Goal: Task Accomplishment & Management: Complete application form

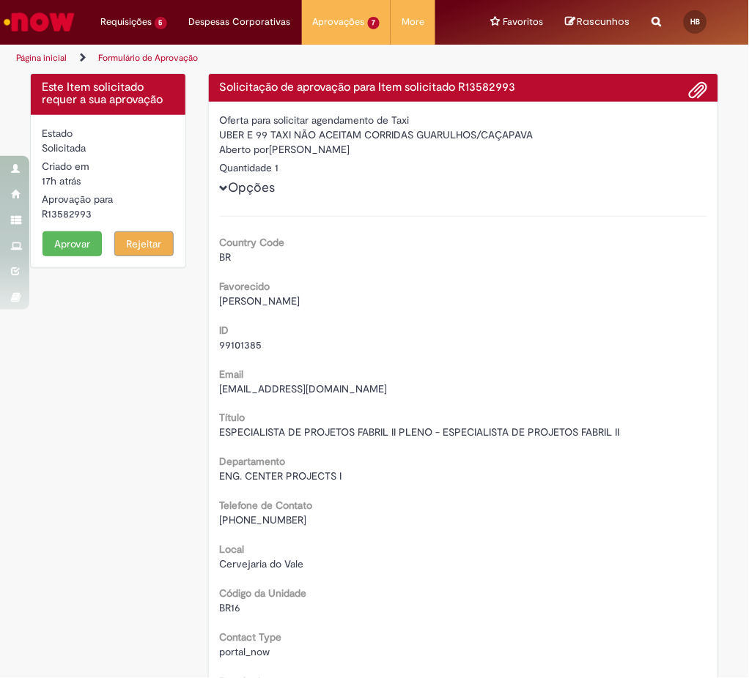
click at [62, 246] on button "Aprovar" at bounding box center [71, 243] width 59 height 25
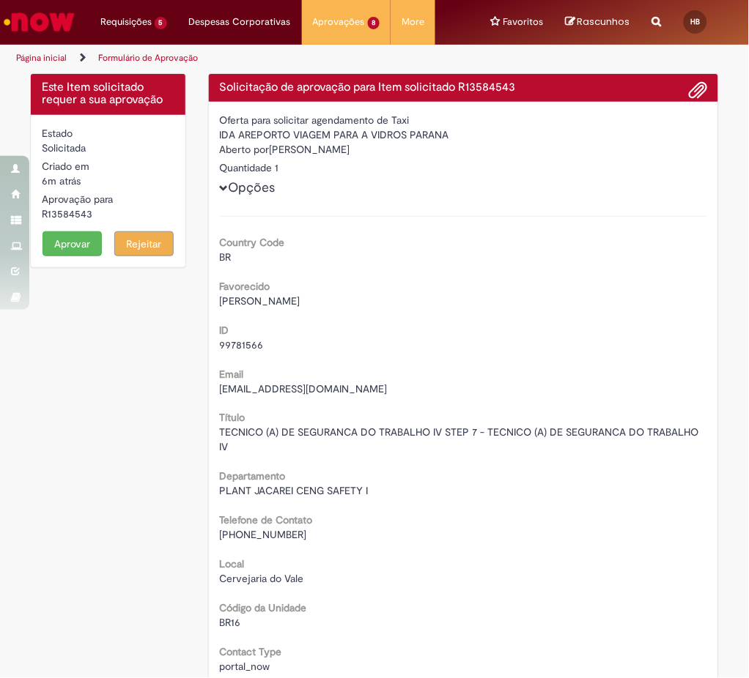
click at [56, 243] on button "Aprovar" at bounding box center [71, 243] width 59 height 25
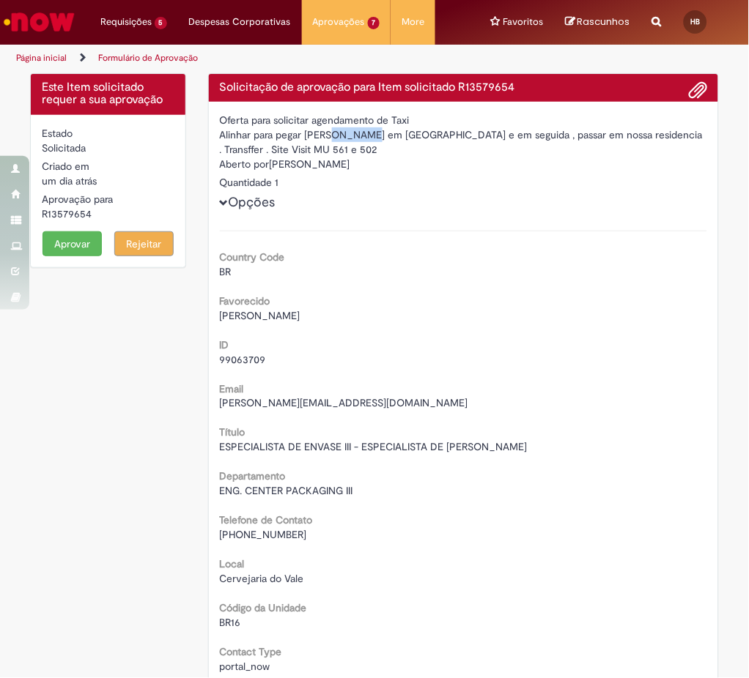
drag, startPoint x: 297, startPoint y: 133, endPoint x: 327, endPoint y: 138, distance: 29.9
click at [327, 138] on div "Alinhar para pegar Sidinei em Sao Jose dos Campos e em seguida , passar em noss…" at bounding box center [464, 141] width 488 height 29
click at [476, 253] on div "Country Code BR" at bounding box center [464, 262] width 488 height 33
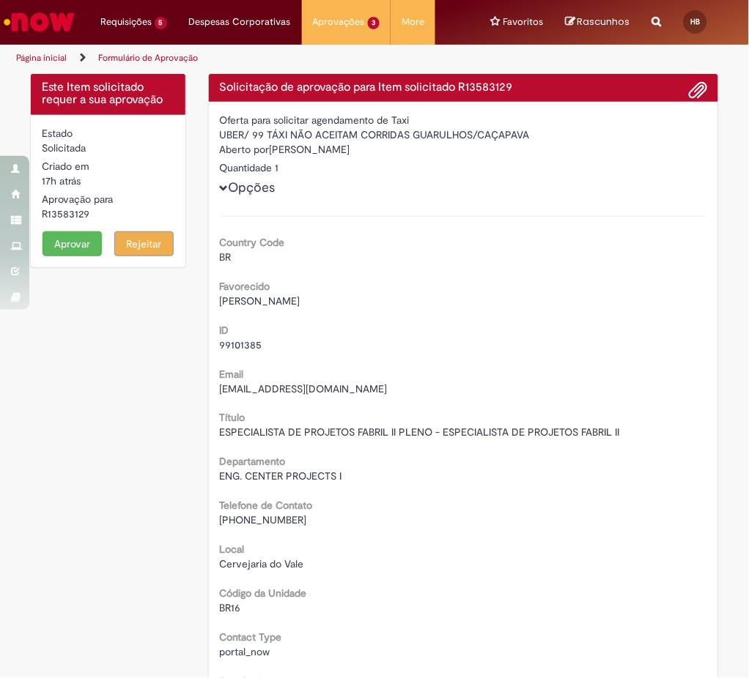
click at [75, 239] on button "Aprovar" at bounding box center [71, 243] width 59 height 25
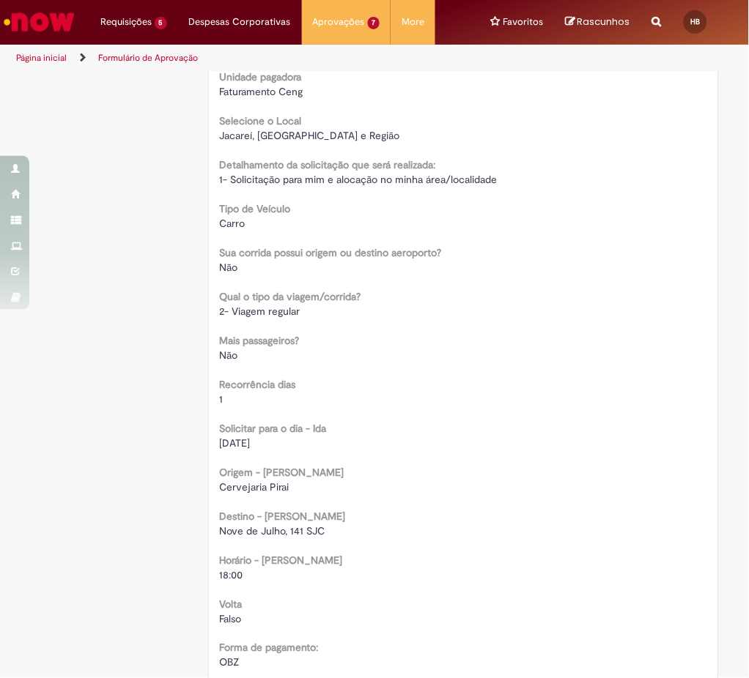
scroll to position [488, 0]
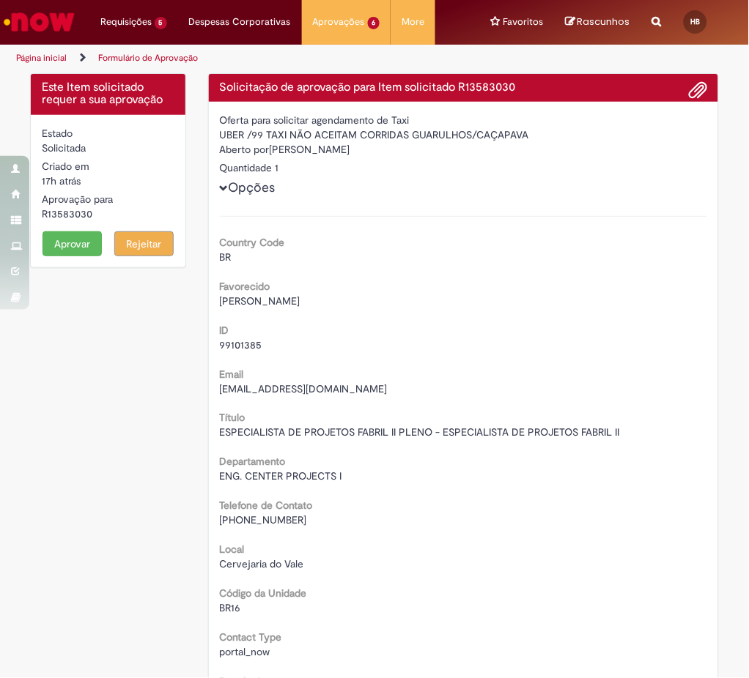
click at [73, 237] on button "Aprovar" at bounding box center [71, 243] width 59 height 25
click at [72, 240] on button "Aprovar" at bounding box center [71, 243] width 59 height 25
click at [74, 240] on button "Aprovar" at bounding box center [71, 243] width 59 height 25
